Goal: Task Accomplishment & Management: Complete application form

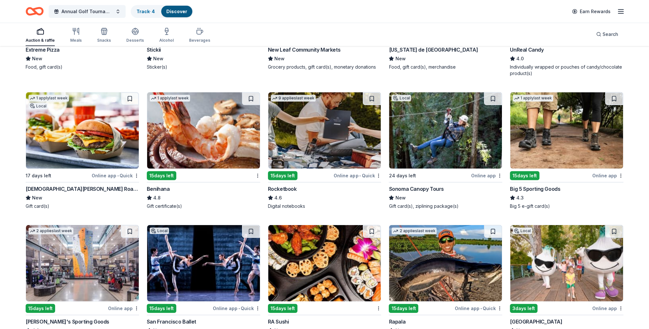
scroll to position [2384, 0]
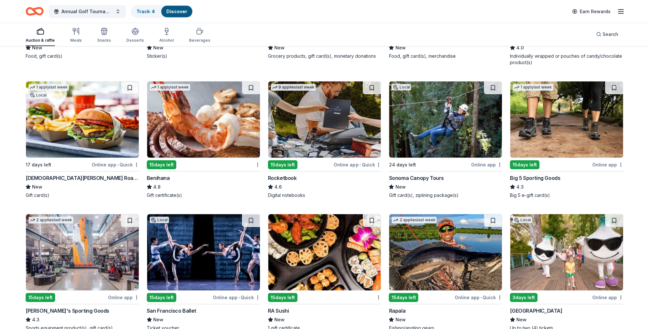
click at [420, 124] on img at bounding box center [445, 119] width 113 height 76
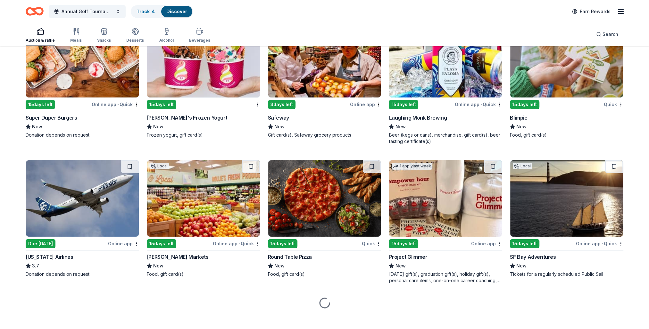
scroll to position [2846, 0]
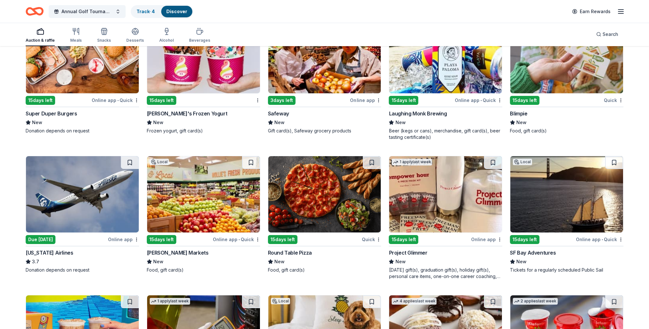
click at [63, 221] on img at bounding box center [82, 194] width 113 height 76
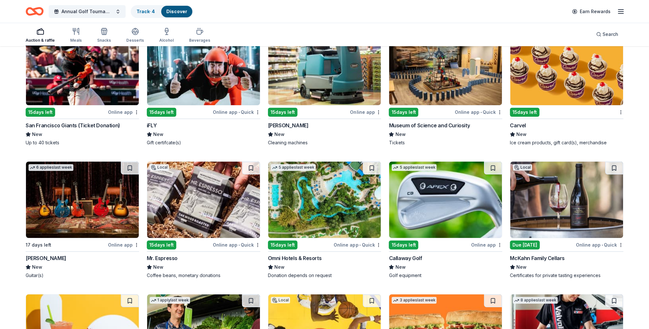
scroll to position [3295, 0]
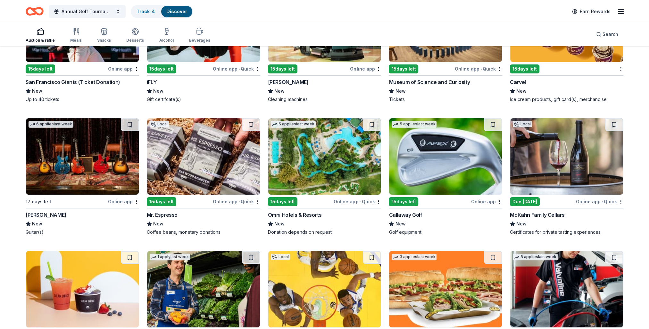
click at [438, 161] on img at bounding box center [445, 156] width 113 height 76
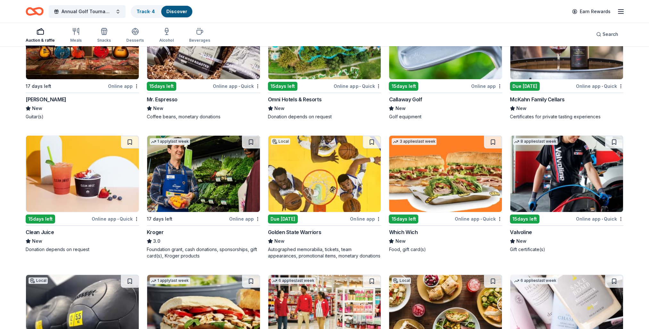
scroll to position [3422, 0]
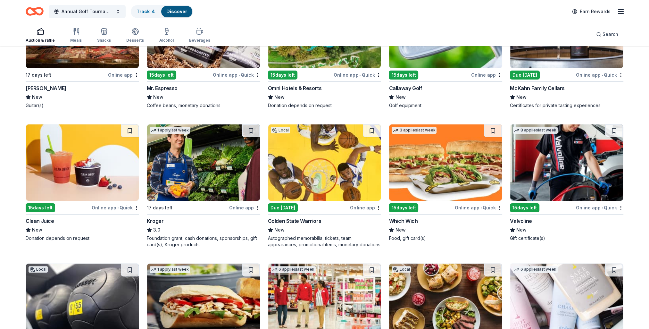
click at [317, 151] on img at bounding box center [324, 162] width 113 height 76
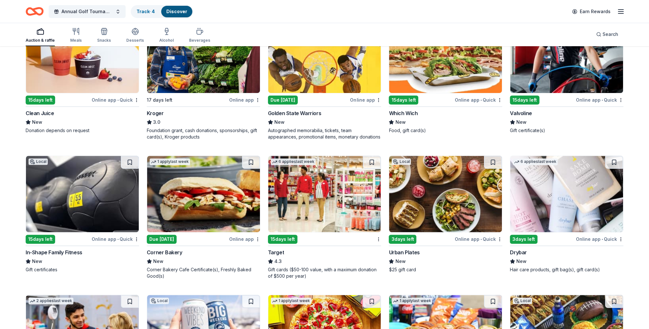
scroll to position [3550, 0]
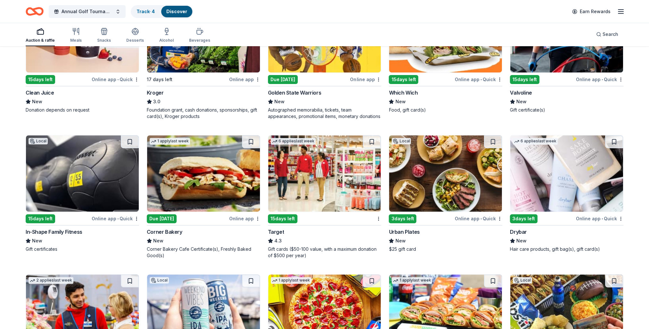
click at [298, 170] on img at bounding box center [324, 173] width 113 height 76
click at [545, 176] on img at bounding box center [567, 173] width 113 height 76
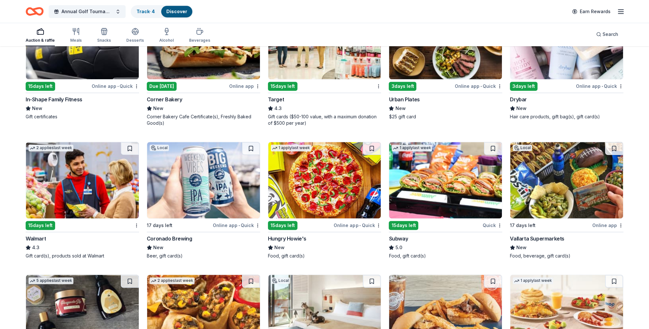
scroll to position [3694, 0]
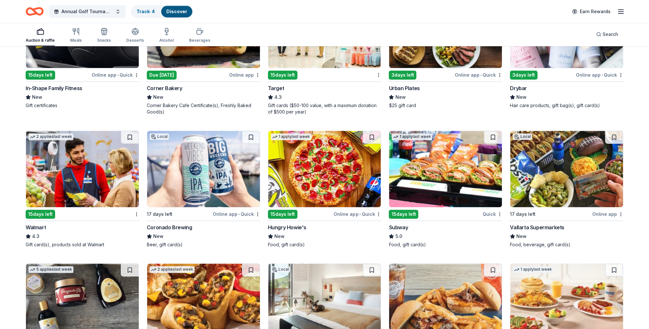
click at [207, 173] on img at bounding box center [203, 169] width 113 height 76
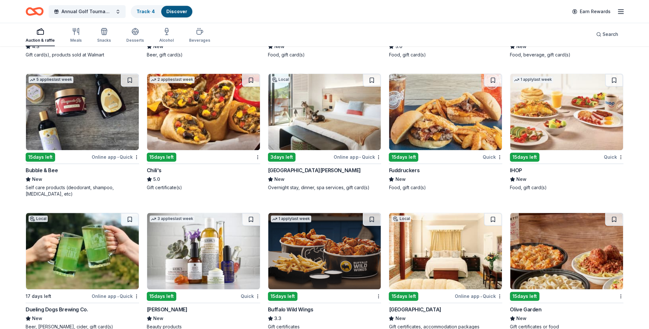
scroll to position [3918, 0]
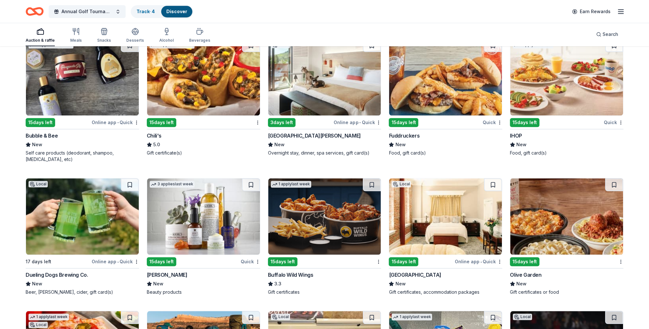
click at [434, 216] on img at bounding box center [445, 216] width 113 height 76
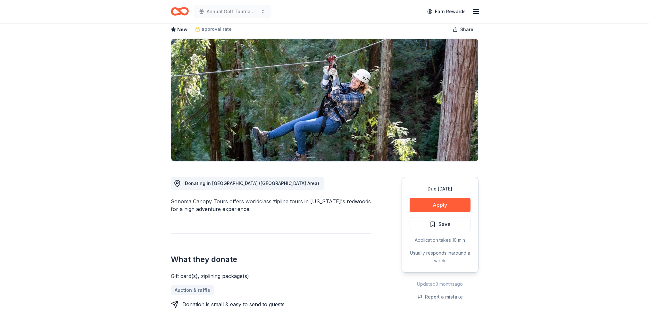
scroll to position [32, 0]
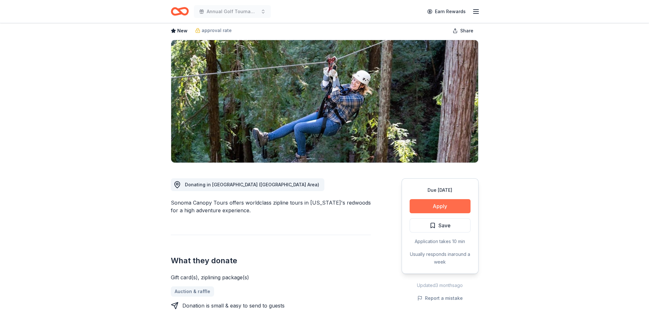
click at [434, 208] on button "Apply" at bounding box center [440, 206] width 61 height 14
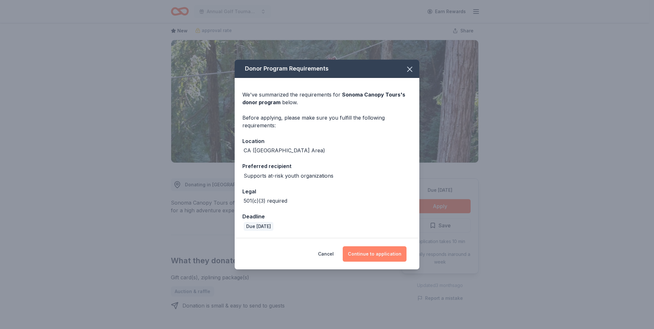
click at [376, 252] on button "Continue to application" at bounding box center [375, 253] width 64 height 15
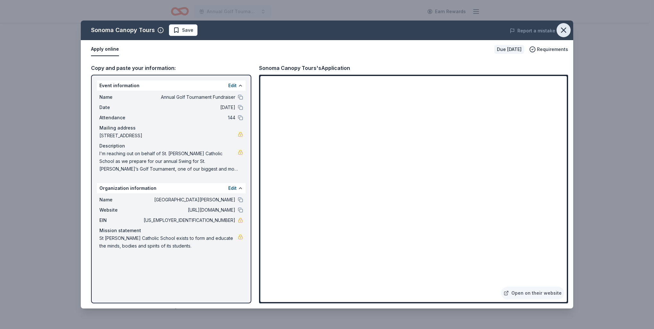
click at [567, 32] on icon "button" at bounding box center [563, 30] width 9 height 9
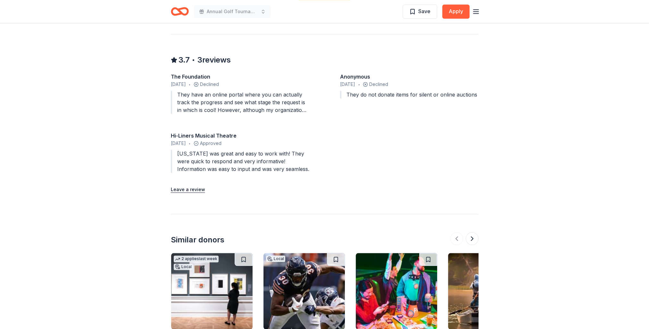
scroll to position [738, 0]
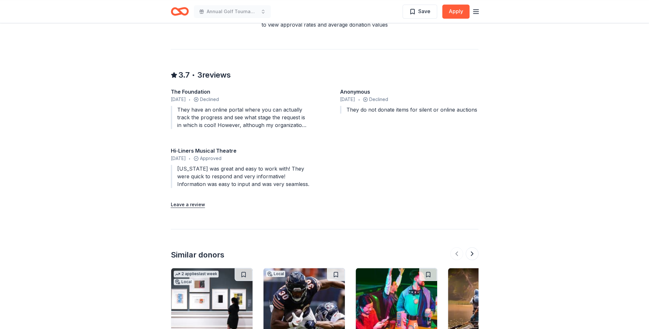
click at [254, 113] on div "They have an online portal where you can actually track the progress and see wh…" at bounding box center [240, 117] width 139 height 23
click at [235, 115] on div "They have an online portal where you can actually track the progress and see wh…" at bounding box center [240, 117] width 139 height 23
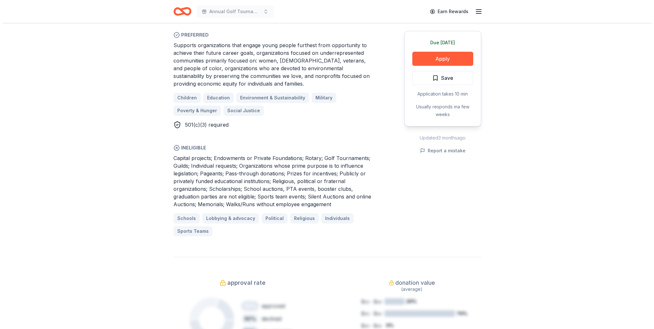
scroll to position [385, 0]
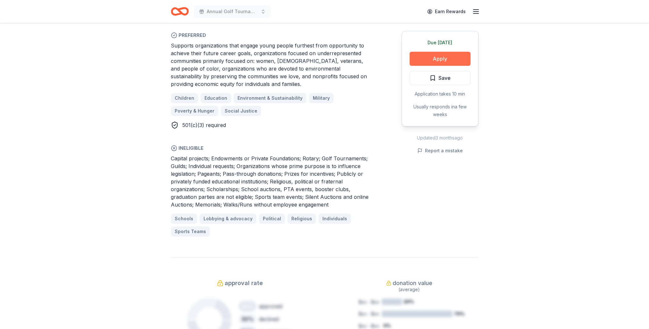
click at [426, 56] on button "Apply" at bounding box center [440, 59] width 61 height 14
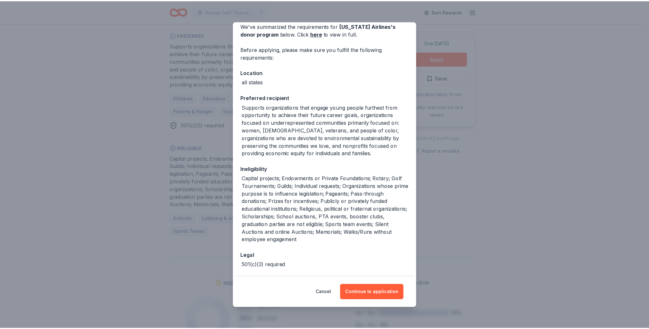
scroll to position [55, 0]
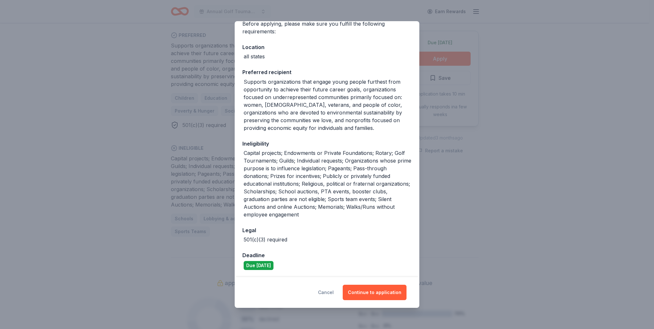
click at [326, 291] on button "Cancel" at bounding box center [326, 292] width 16 height 15
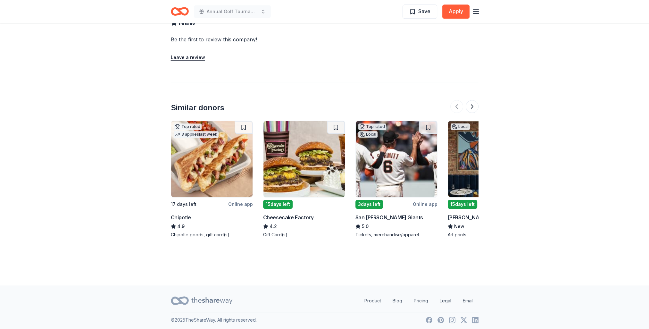
scroll to position [676, 0]
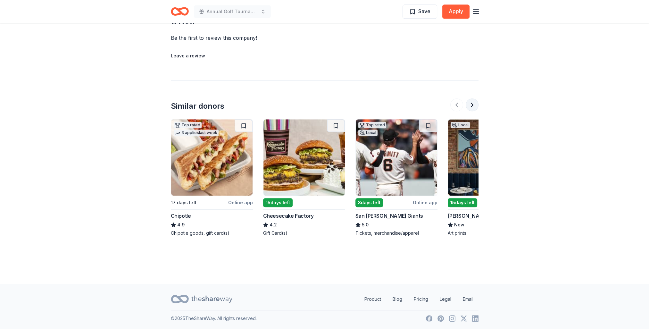
click at [473, 106] on button at bounding box center [472, 104] width 13 height 13
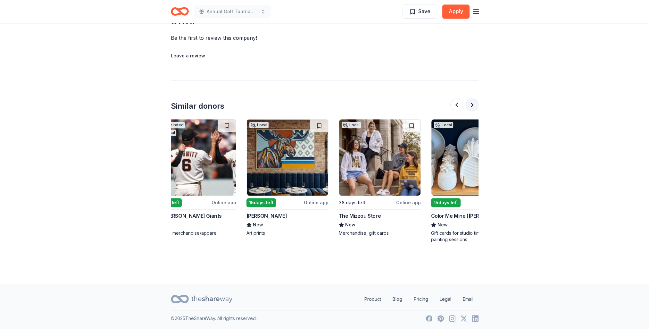
scroll to position [0, 277]
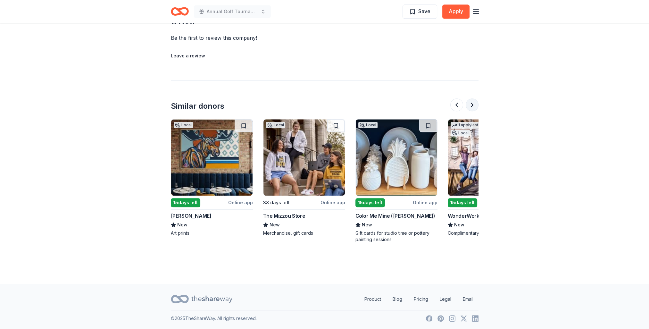
click at [473, 106] on button at bounding box center [472, 104] width 13 height 13
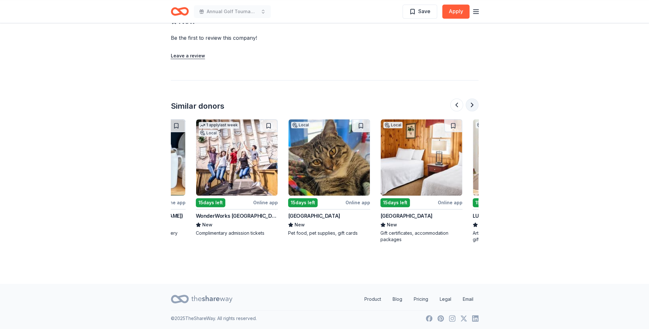
scroll to position [0, 554]
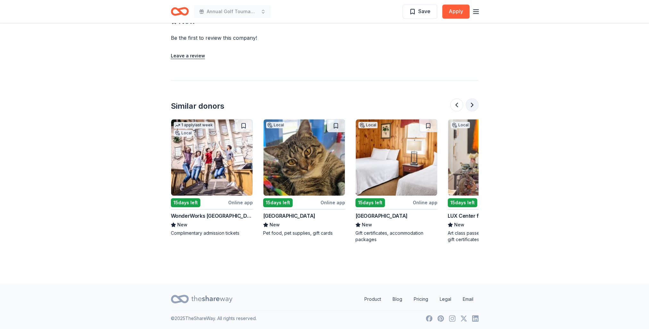
click at [473, 106] on button at bounding box center [472, 104] width 13 height 13
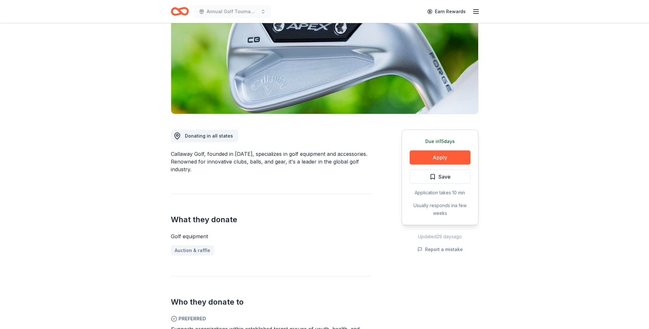
scroll to position [3, 0]
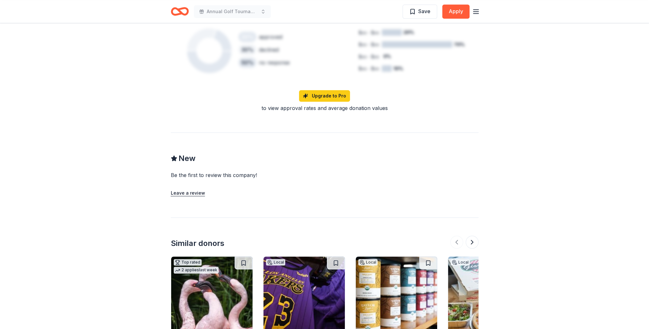
scroll to position [407, 0]
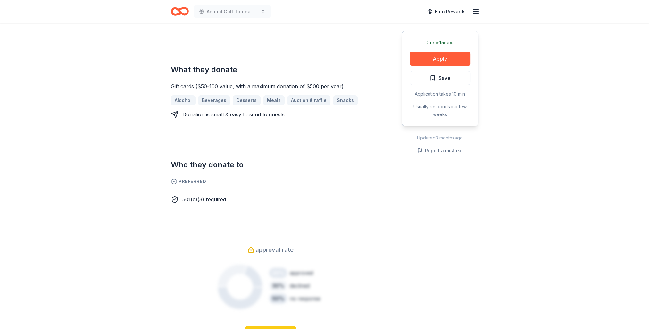
scroll to position [160, 0]
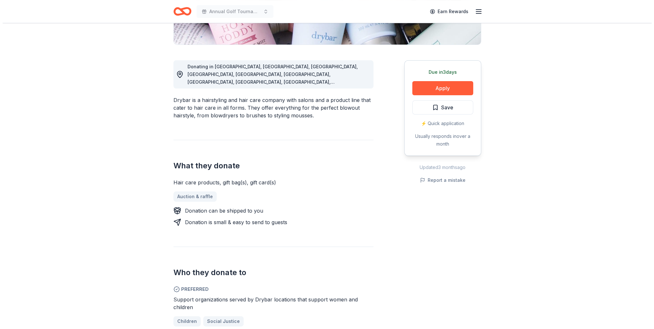
scroll to position [32, 0]
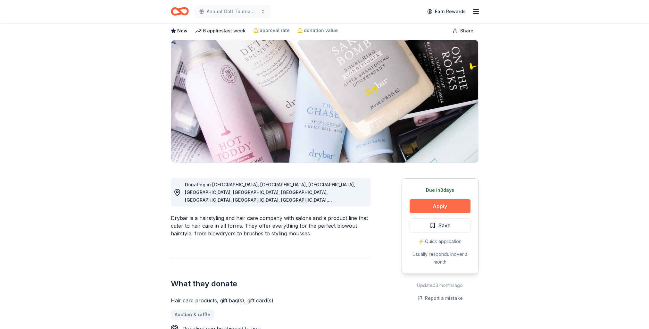
click at [449, 207] on button "Apply" at bounding box center [440, 206] width 61 height 14
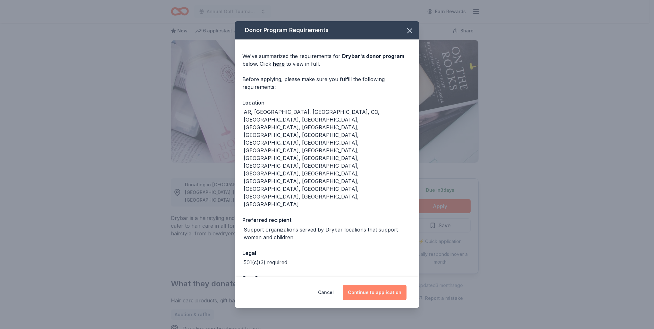
click at [364, 285] on button "Continue to application" at bounding box center [375, 292] width 64 height 15
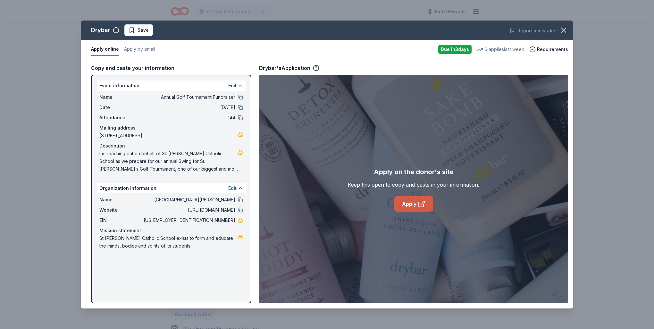
click at [404, 204] on link "Apply" at bounding box center [413, 203] width 39 height 15
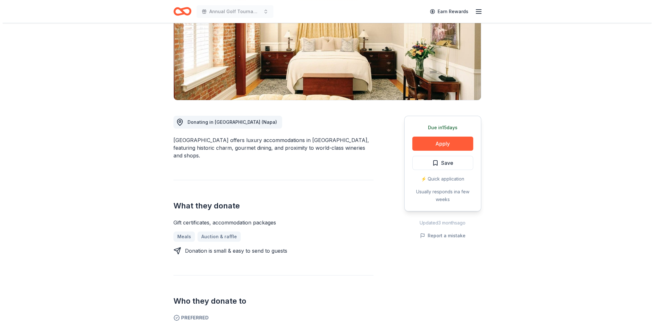
scroll to position [96, 0]
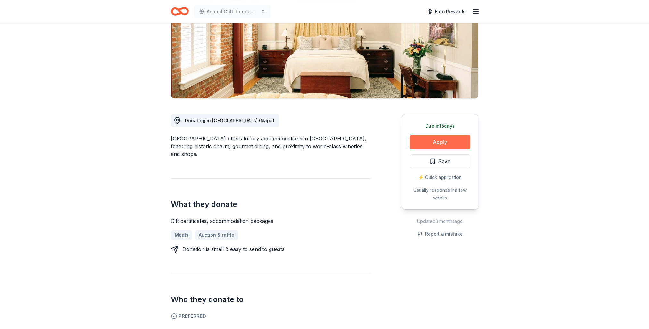
click at [436, 143] on button "Apply" at bounding box center [440, 142] width 61 height 14
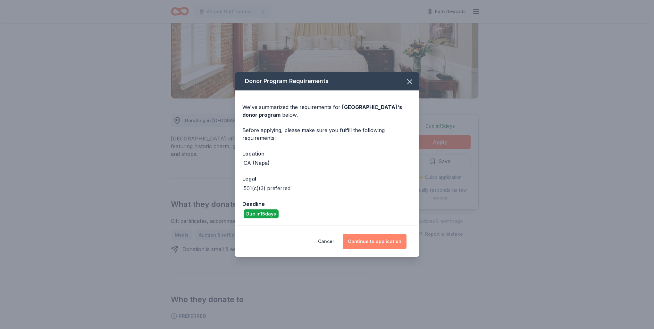
click at [380, 243] on button "Continue to application" at bounding box center [375, 241] width 64 height 15
